Goal: Information Seeking & Learning: Find specific fact

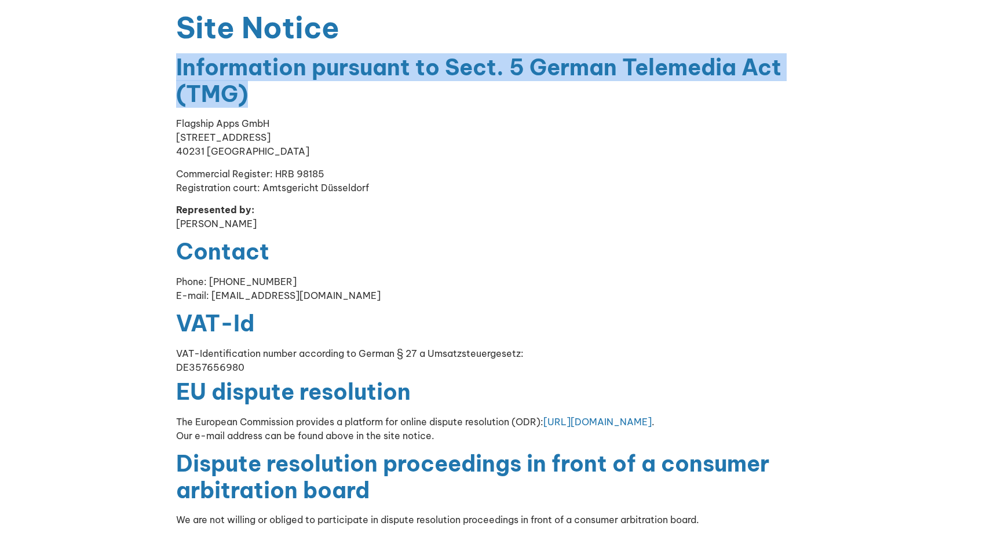
drag, startPoint x: 261, startPoint y: 96, endPoint x: 159, endPoint y: 70, distance: 105.2
click at [159, 70] on section "Site Notice Information pursuant to Sect. 5 German Telemedia Act (TMG) Flagship…" at bounding box center [500, 270] width 1001 height 541
copy h2 "Information pursuant to Sect. 5 German Telemedia Act (TMG)"
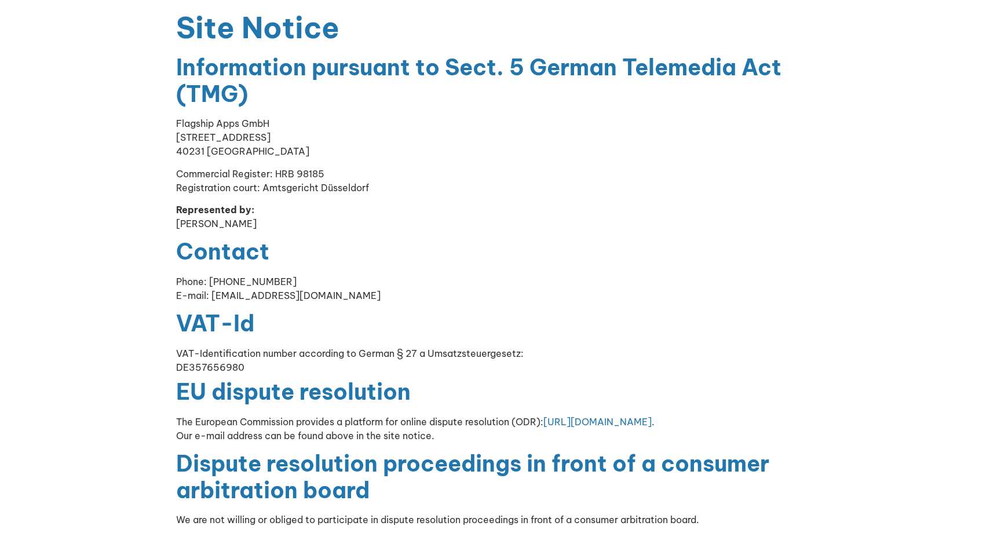
click at [216, 185] on p "Commercial Register: HRB 98185 Registration court: Amtsgericht [GEOGRAPHIC_DATA]" at bounding box center [500, 181] width 649 height 28
drag, startPoint x: 250, startPoint y: 186, endPoint x: 171, endPoint y: 184, distance: 78.8
click at [171, 184] on div "Site Notice Information pursuant to Sect. 5 German Telemedia Act (TMG) Flagship…" at bounding box center [500, 270] width 660 height 541
copy p "Registration court"
drag, startPoint x: 269, startPoint y: 174, endPoint x: 153, endPoint y: 173, distance: 115.2
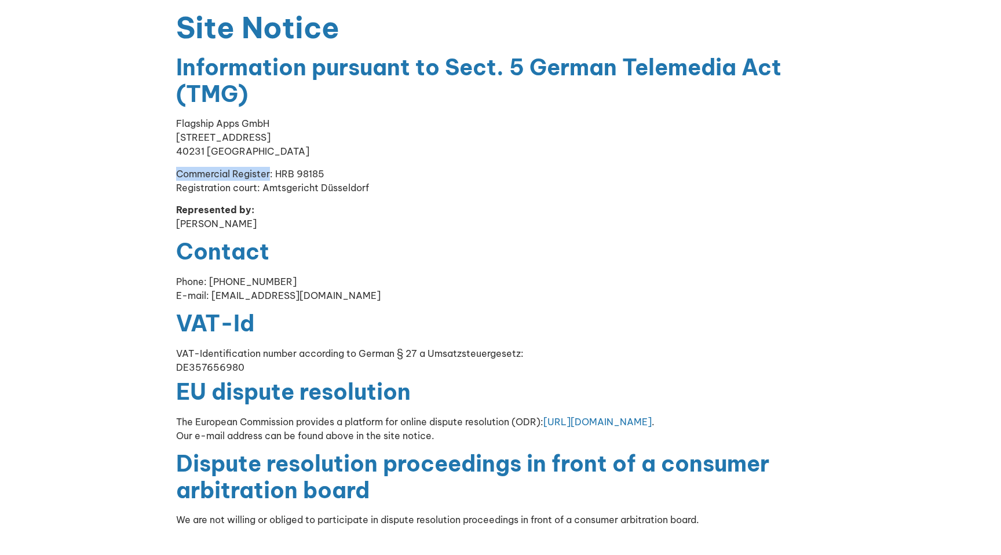
click at [153, 173] on section "Site Notice Information pursuant to Sect. 5 German Telemedia Act (TMG) Flagship…" at bounding box center [500, 270] width 1001 height 541
copy p "Commercial Register"
click at [228, 210] on strong "Represented by:" at bounding box center [215, 210] width 78 height 12
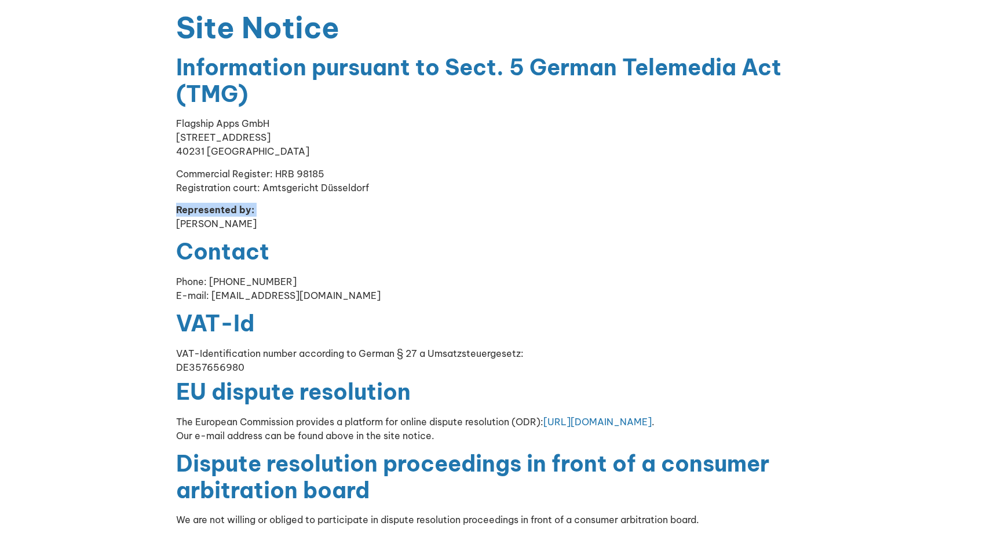
copy strong "Represented by:"
click at [361, 347] on div "VAT-Identification number according to German § 27 a Umsatzsteuergesetz: DE3576…" at bounding box center [500, 360] width 649 height 28
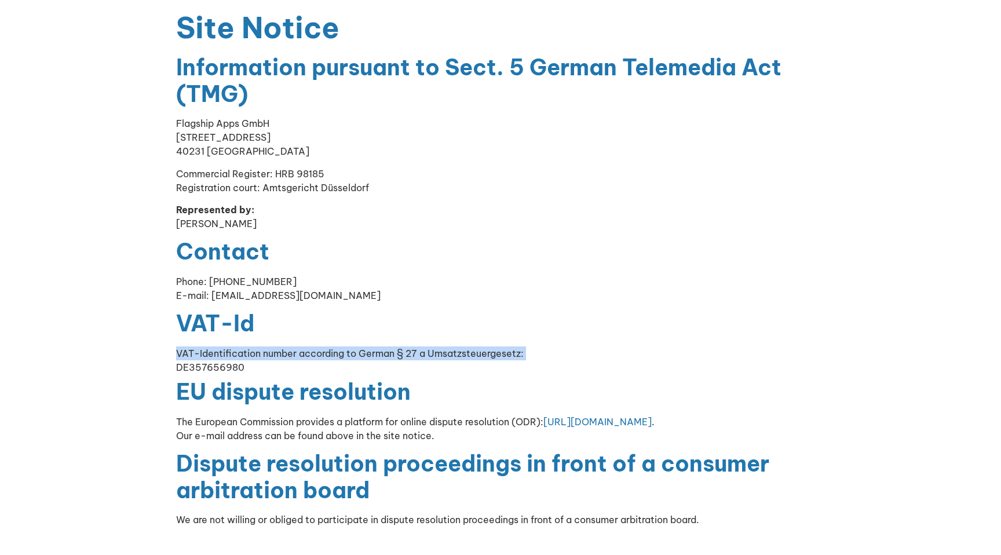
click at [361, 347] on div "VAT-Identification number according to German § 27 a Umsatzsteuergesetz: DE3576…" at bounding box center [500, 360] width 649 height 28
copy div "VAT-Identification number according to German § 27 a Umsatzsteuergesetz:"
click at [294, 385] on h2 "EU dispute resolution" at bounding box center [500, 392] width 649 height 27
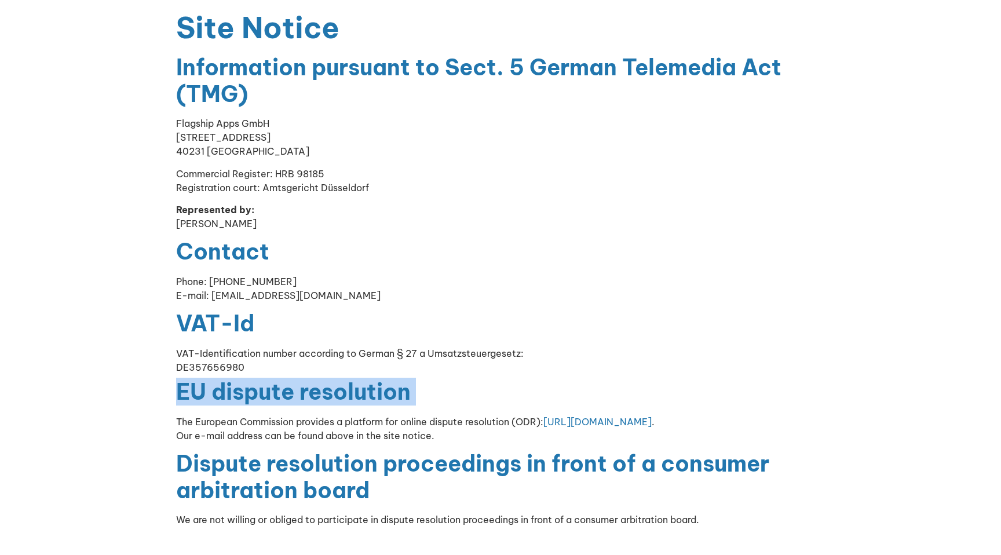
click at [294, 385] on h2 "EU dispute resolution" at bounding box center [500, 392] width 649 height 27
copy div "EU dispute resolution"
drag, startPoint x: 357, startPoint y: 429, endPoint x: 112, endPoint y: 420, distance: 245.1
click at [112, 420] on section "Site Notice Information pursuant to Sect. 5 German Telemedia Act (TMG) Flagship…" at bounding box center [500, 270] width 1001 height 541
copy p "The European Commission provides a platform for online dispute resolution (ODR)…"
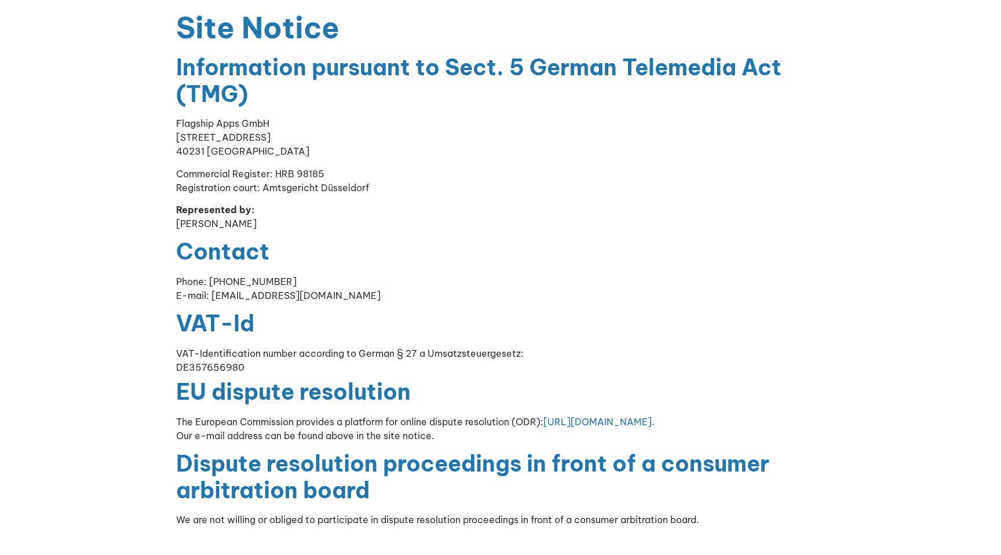
click at [336, 471] on h2 "Dispute resolution proceedings in front of a consumer arbitration board" at bounding box center [500, 477] width 649 height 53
click at [180, 475] on h2 "Dispute resolution proceedings in front of a consumer arbitration board" at bounding box center [500, 477] width 649 height 53
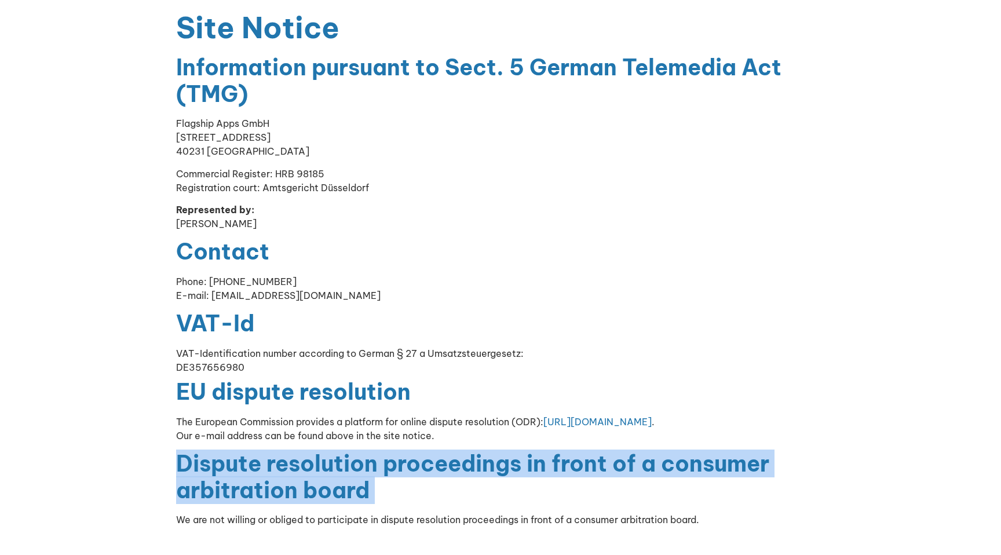
click at [180, 475] on h2 "Dispute resolution proceedings in front of a consumer arbitration board" at bounding box center [500, 477] width 649 height 53
copy div "Dispute resolution proceedings in front of a consumer arbitration board"
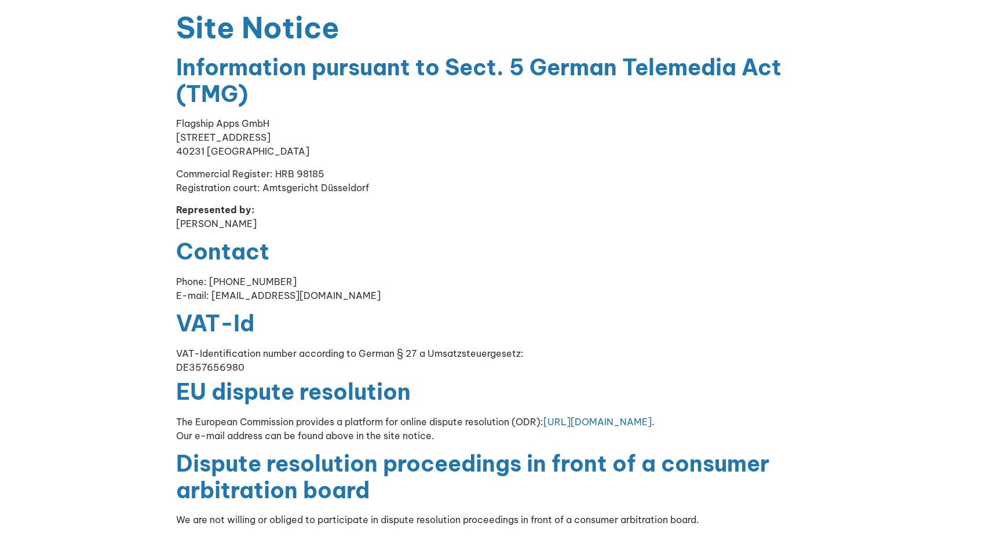
click at [273, 523] on p "We are not willing or obliged to participate in dispute resolution proceedings …" at bounding box center [500, 519] width 649 height 14
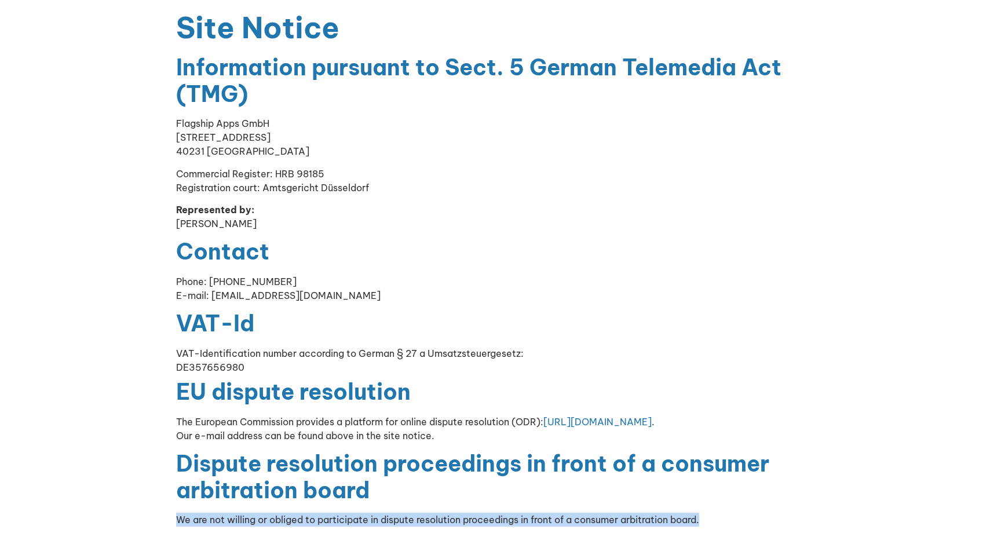
click at [273, 523] on p "We are not willing or obliged to participate in dispute resolution proceedings …" at bounding box center [500, 519] width 649 height 14
copy body "We are not willing or obliged to participate in dispute resolution proceedings …"
